Goal: Information Seeking & Learning: Learn about a topic

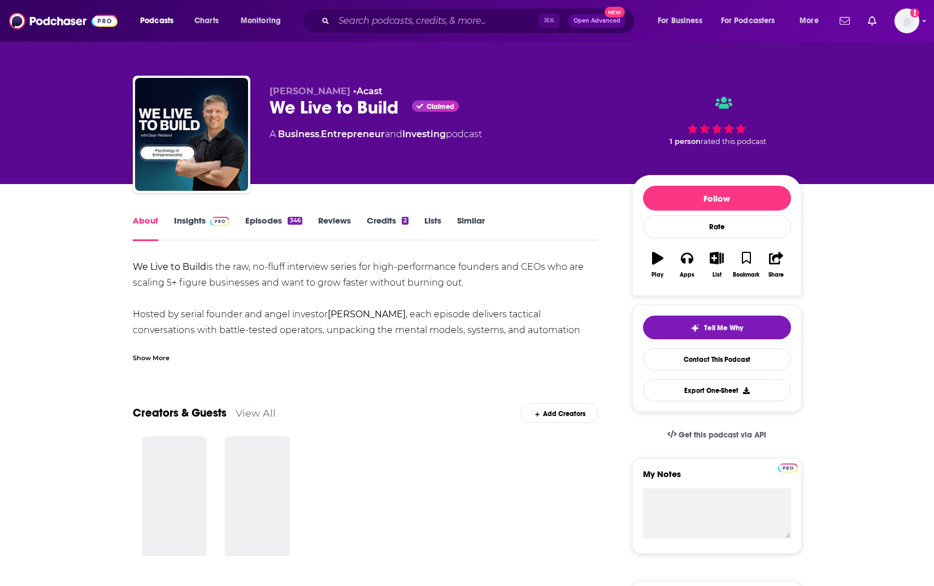
click at [349, 17] on input "Search podcasts, credits, & more..." at bounding box center [436, 21] width 205 height 18
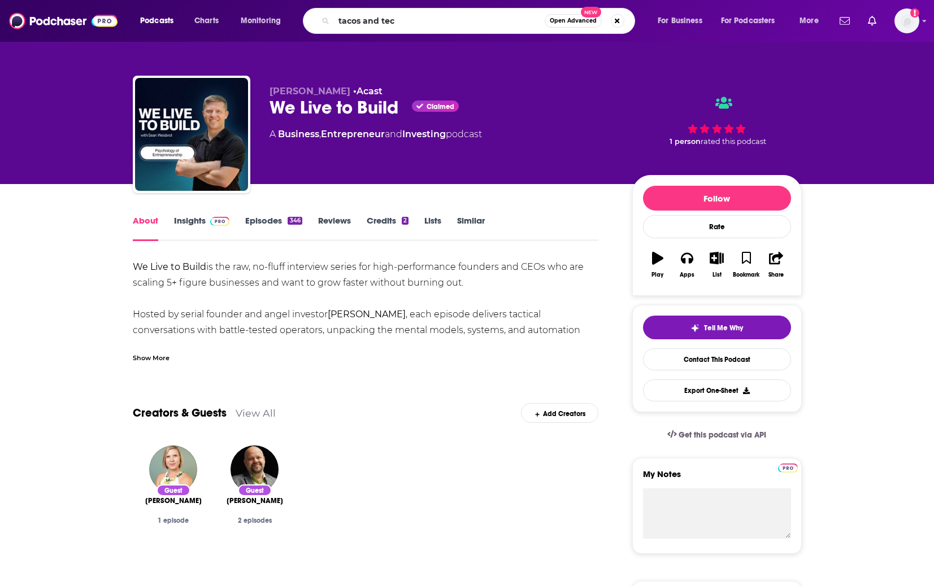
type input "tacos and tech"
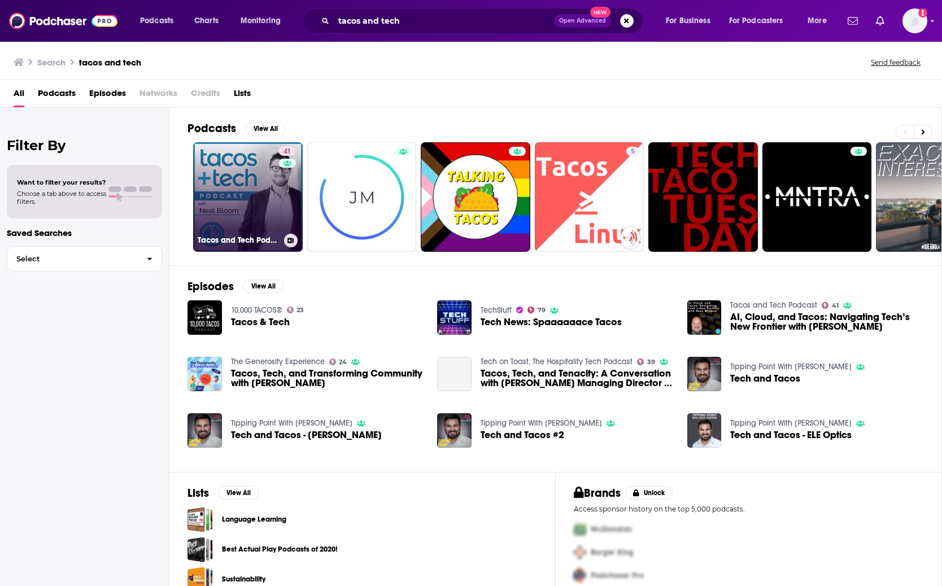
click at [251, 191] on link "41 Tacos and Tech Podcast" at bounding box center [248, 197] width 110 height 110
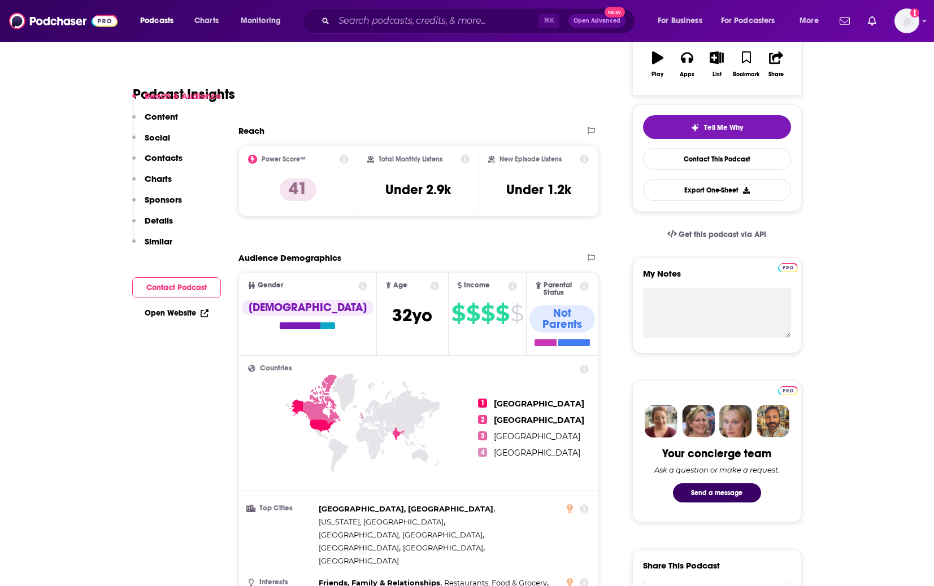
scroll to position [215, 0]
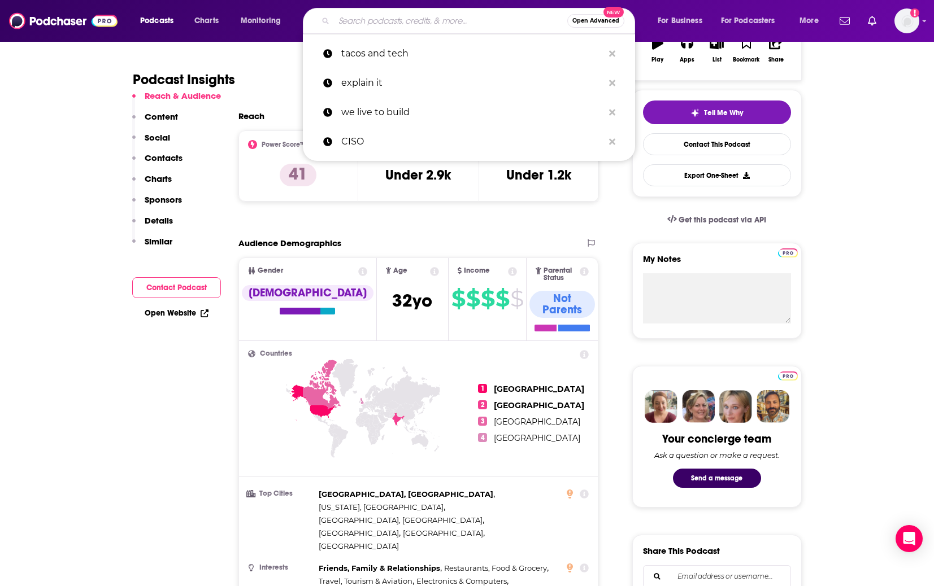
click at [385, 27] on input "Search podcasts, credits, & more..." at bounding box center [450, 21] width 233 height 18
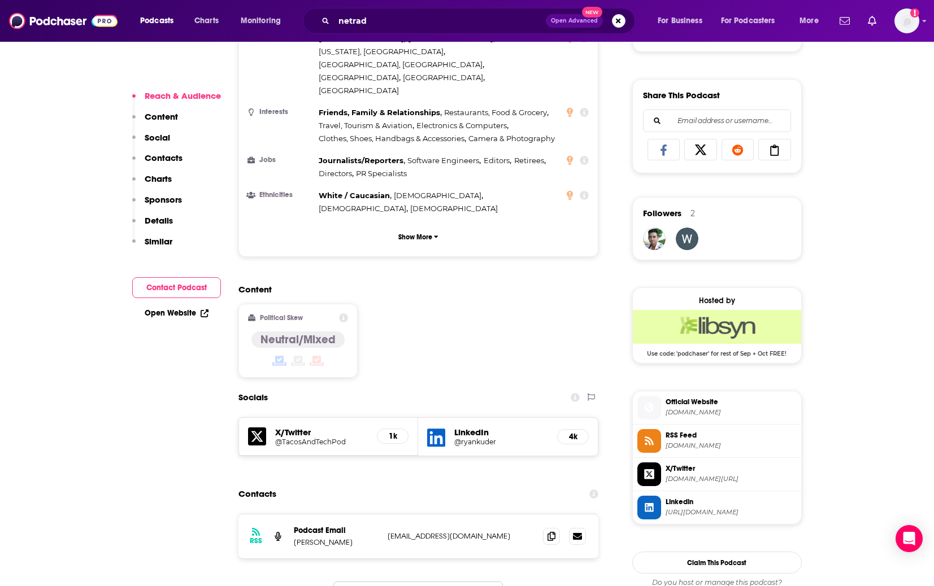
scroll to position [740, 0]
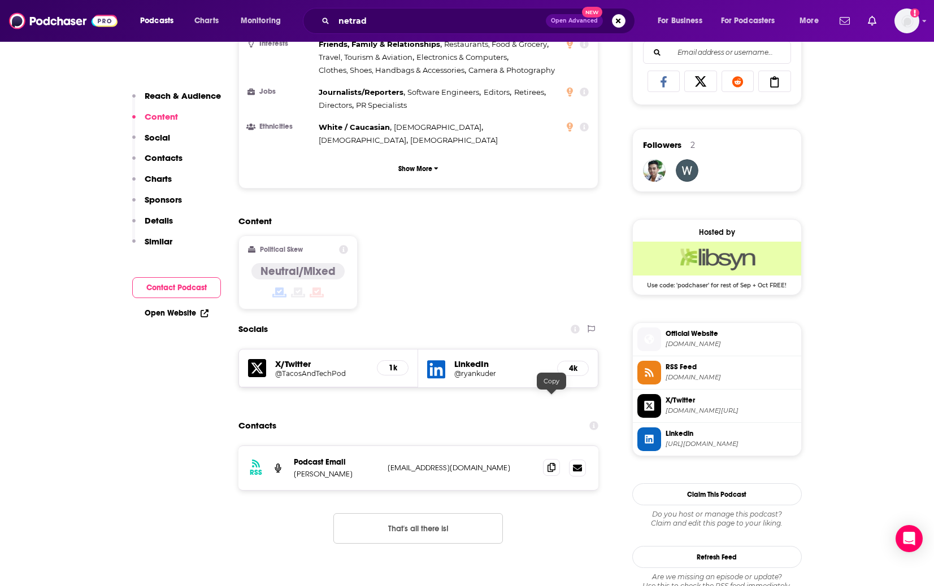
click at [556, 459] on span at bounding box center [551, 467] width 17 height 17
click at [394, 19] on input "netrad" at bounding box center [440, 21] width 212 height 18
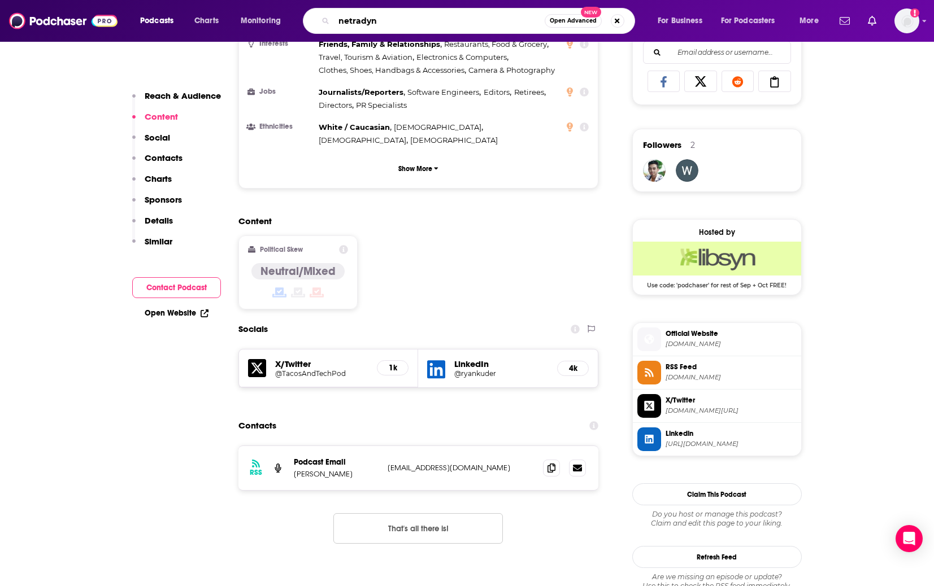
type input "netradyne"
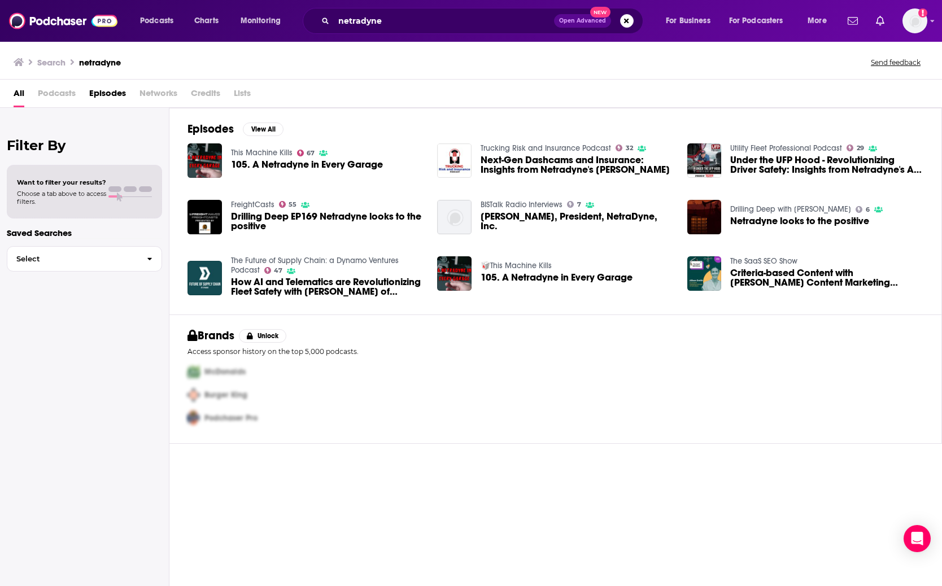
click at [211, 94] on span "Credits" at bounding box center [205, 95] width 29 height 23
click at [812, 73] on div "Search netradyne Send feedback" at bounding box center [471, 60] width 942 height 39
click at [212, 95] on span "Credits" at bounding box center [205, 95] width 29 height 23
click at [464, 157] on img "Next-Gen Dashcams and Insurance: Insights from Netradyne's Bobbi Farrow" at bounding box center [454, 161] width 34 height 34
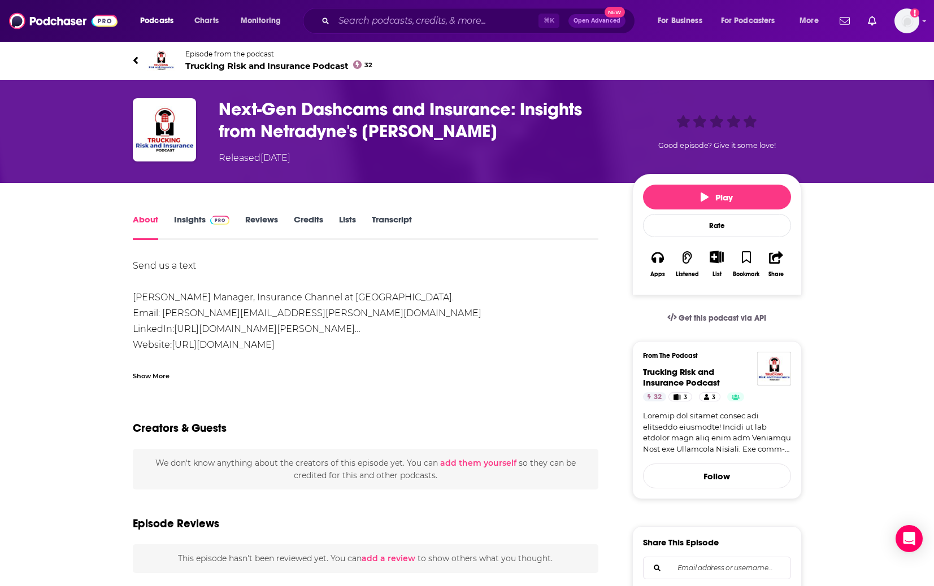
click at [196, 220] on link "Insights" at bounding box center [202, 227] width 56 height 26
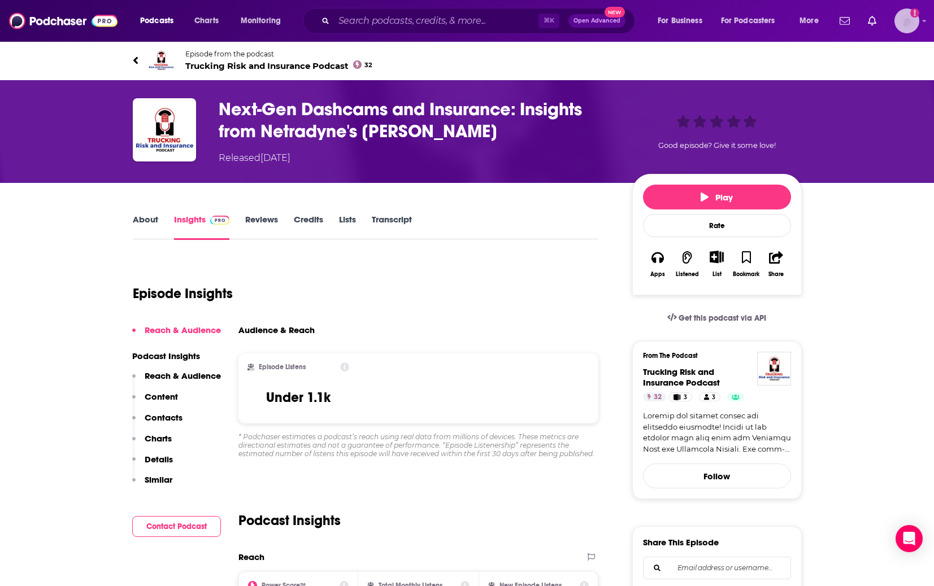
click at [910, 20] on img "Logged in as prydell" at bounding box center [906, 20] width 25 height 25
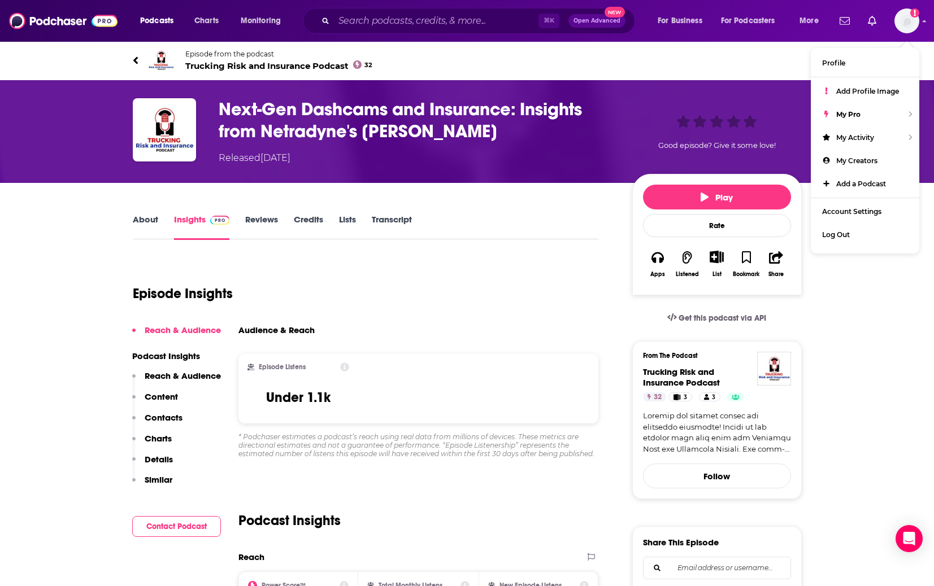
click at [495, 304] on div "Episode Insights" at bounding box center [366, 287] width 466 height 58
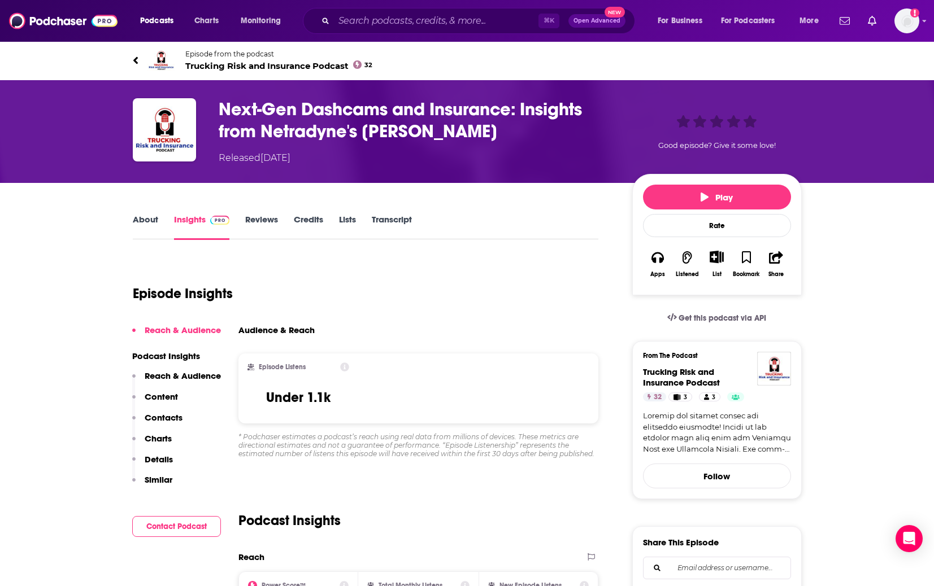
click at [256, 219] on link "Reviews" at bounding box center [261, 227] width 33 height 26
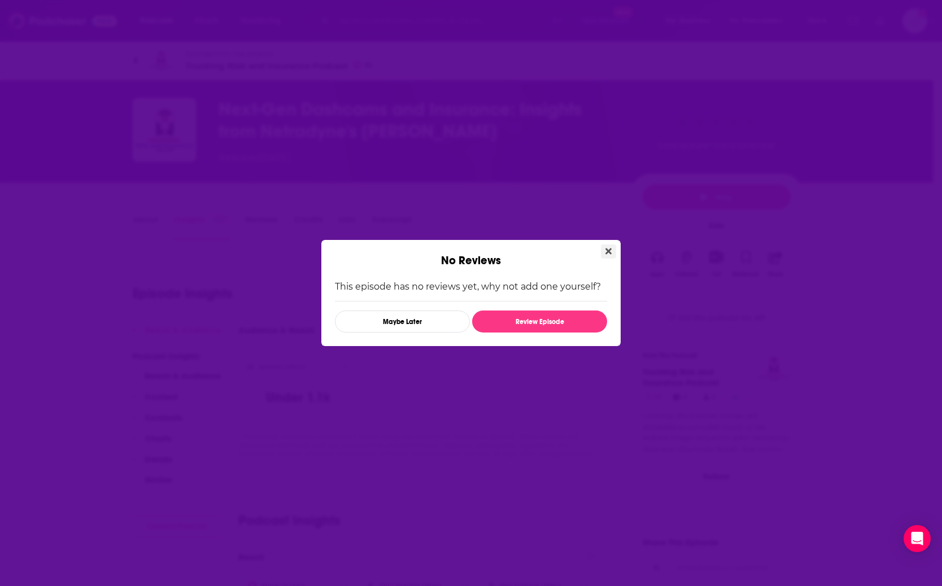
click at [608, 249] on icon "Close" at bounding box center [609, 251] width 6 height 9
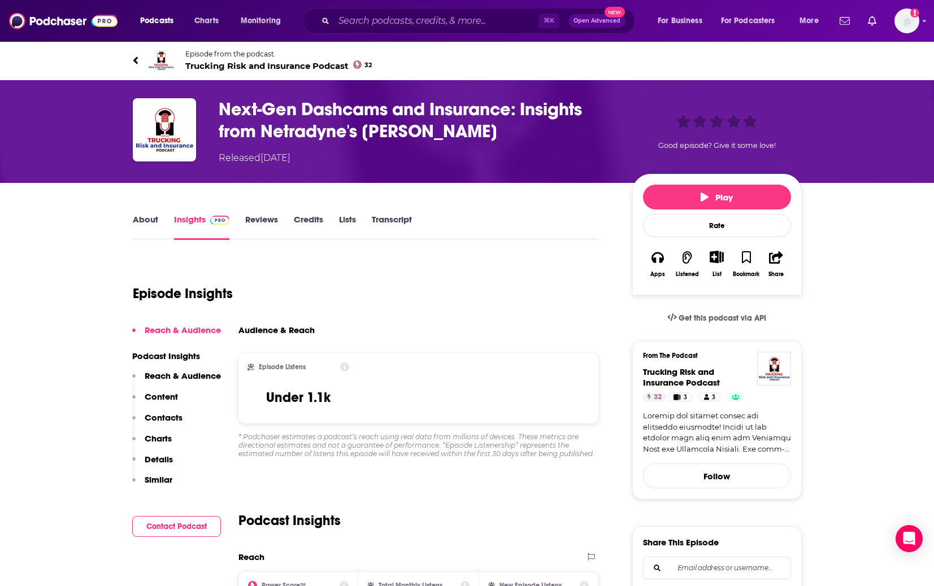
click at [318, 271] on div "Episode Insights" at bounding box center [366, 287] width 466 height 58
click at [347, 307] on div "Episode Insights" at bounding box center [366, 287] width 466 height 58
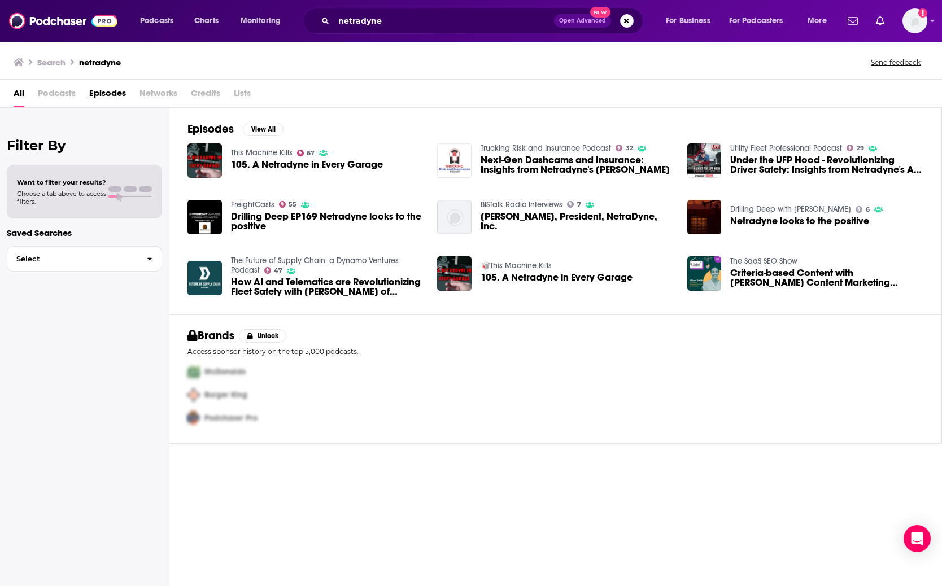
click at [459, 150] on img "Next-Gen Dashcams and Insurance: Insights from Netradyne's Bobbi Farrow" at bounding box center [454, 161] width 34 height 34
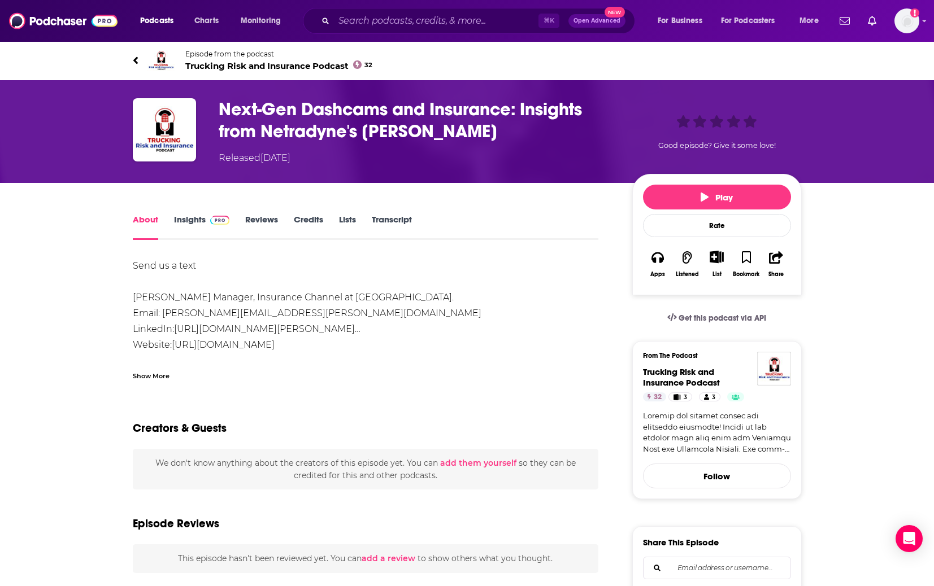
click at [136, 59] on icon at bounding box center [135, 59] width 5 height 7
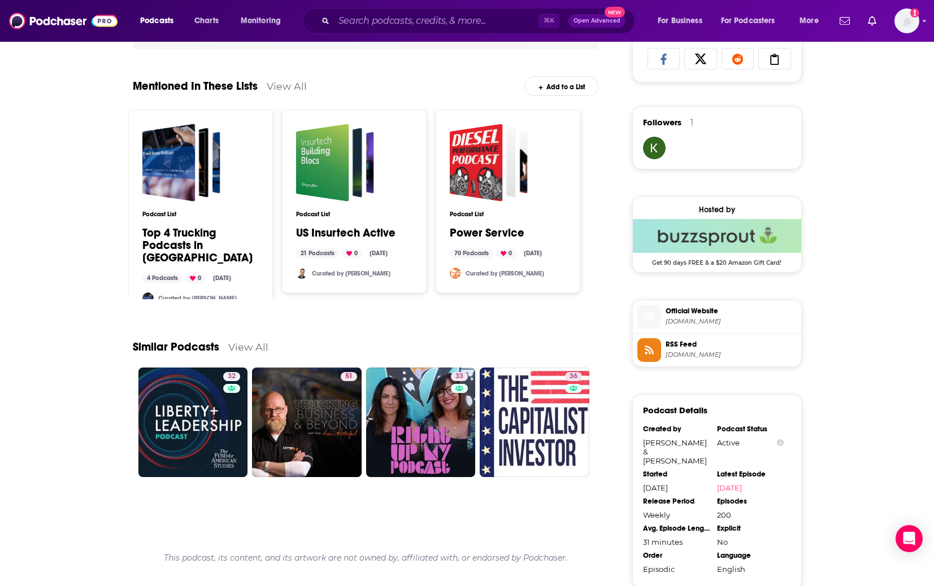
scroll to position [953, 0]
